Goal: Information Seeking & Learning: Learn about a topic

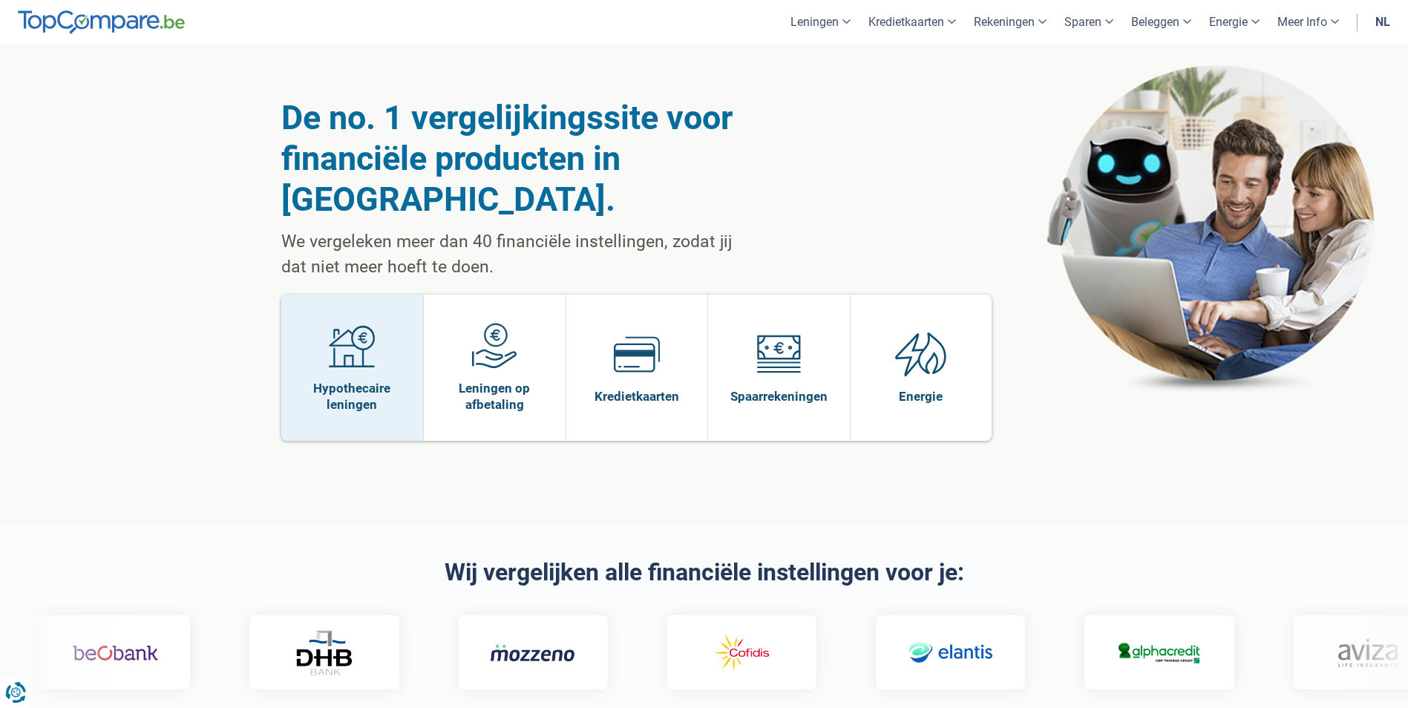
click at [356, 380] on span "Hypothecaire leningen" at bounding box center [353, 396] width 128 height 33
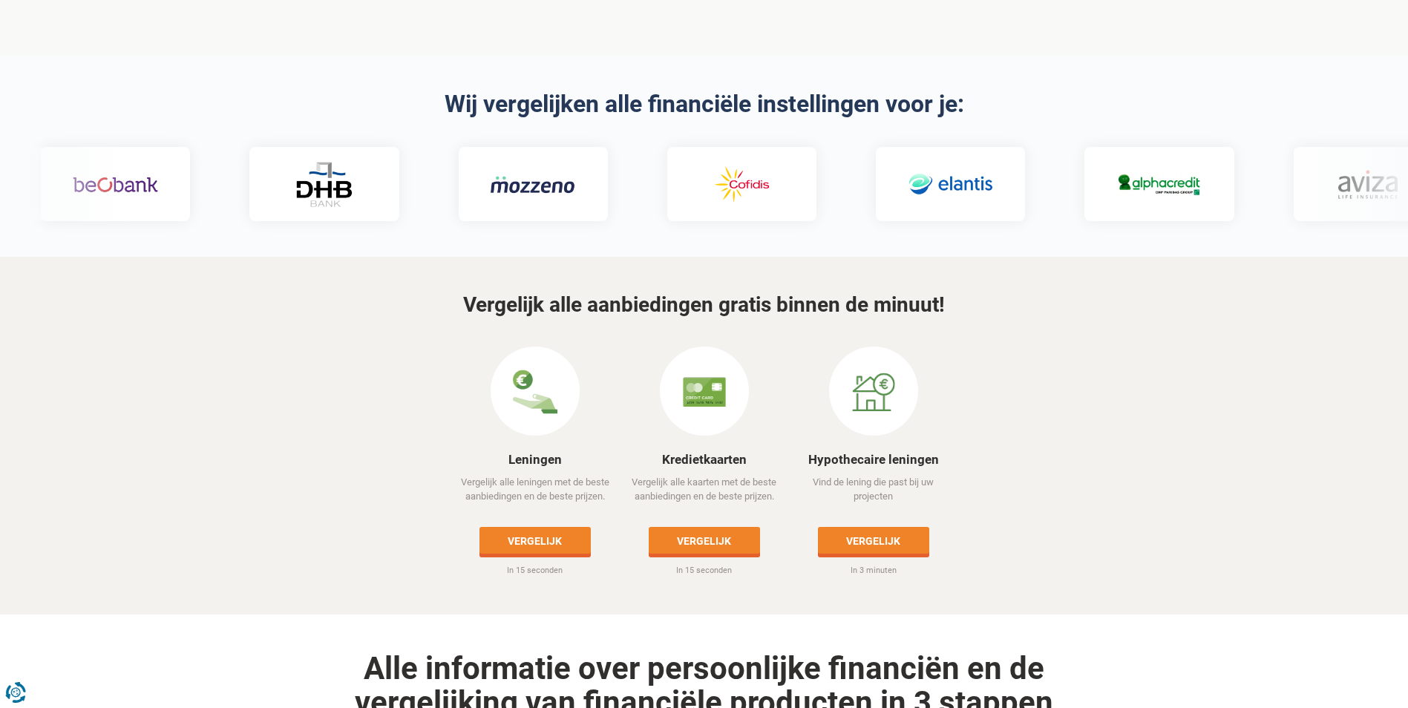
scroll to position [223, 0]
